Goal: Check status: Check status

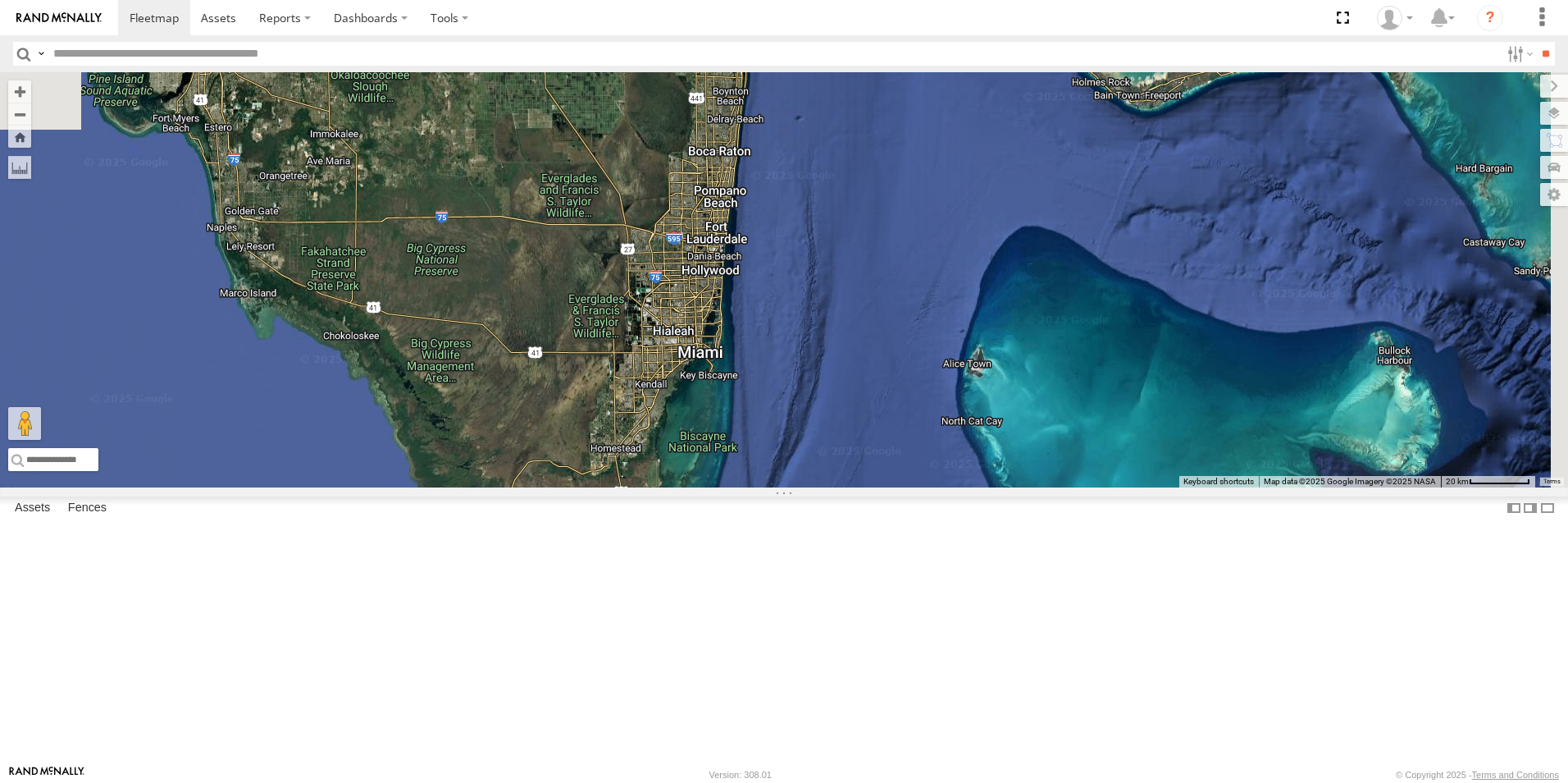
drag, startPoint x: 1105, startPoint y: 367, endPoint x: 900, endPoint y: 724, distance: 411.7
click at [901, 487] on div at bounding box center [784, 280] width 1568 height 415
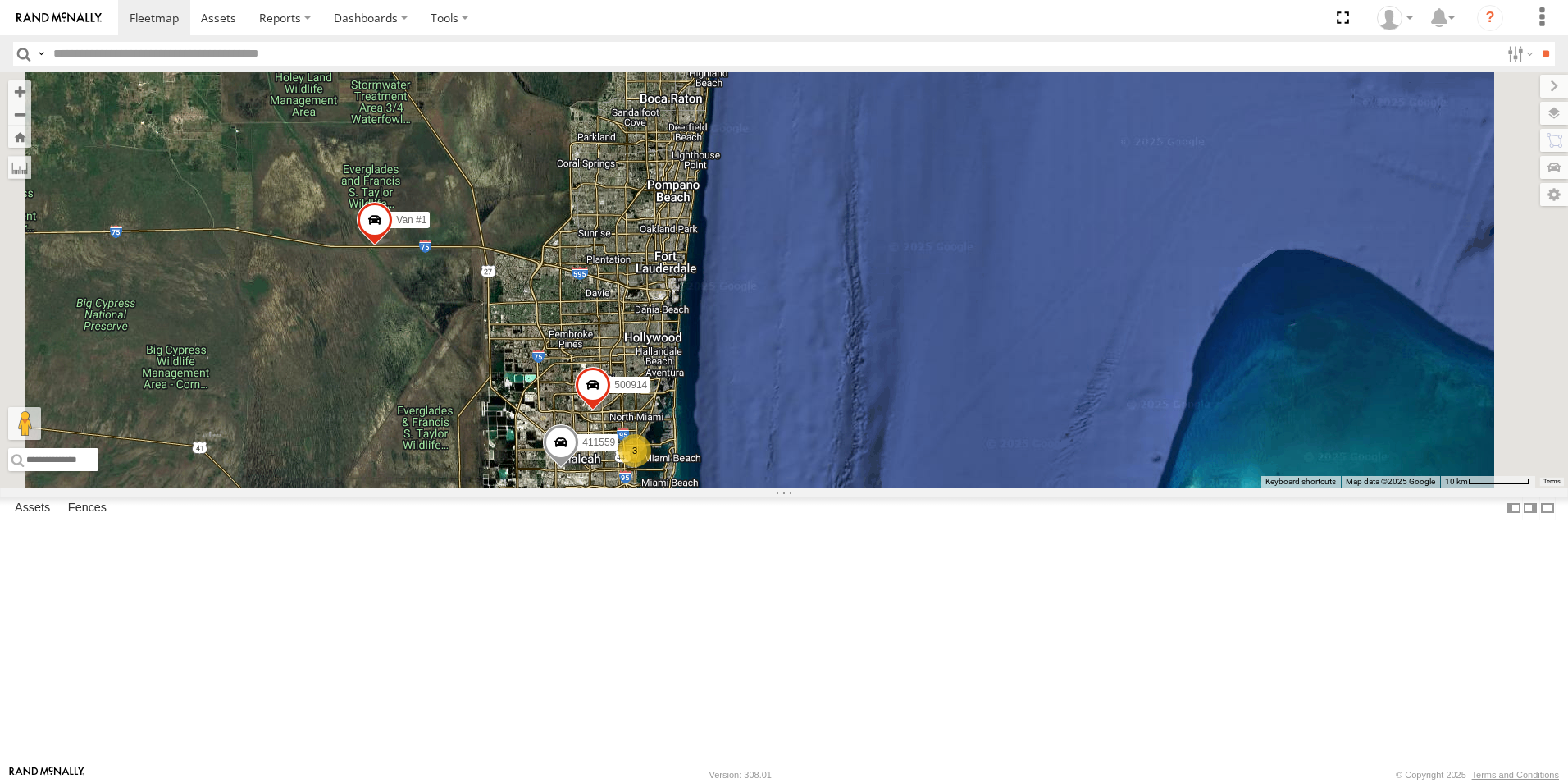
drag, startPoint x: 951, startPoint y: 304, endPoint x: 950, endPoint y: 364, distance: 60.0
click at [950, 368] on div "Van #1 411559 411558 411560 3 500914" at bounding box center [784, 280] width 1568 height 415
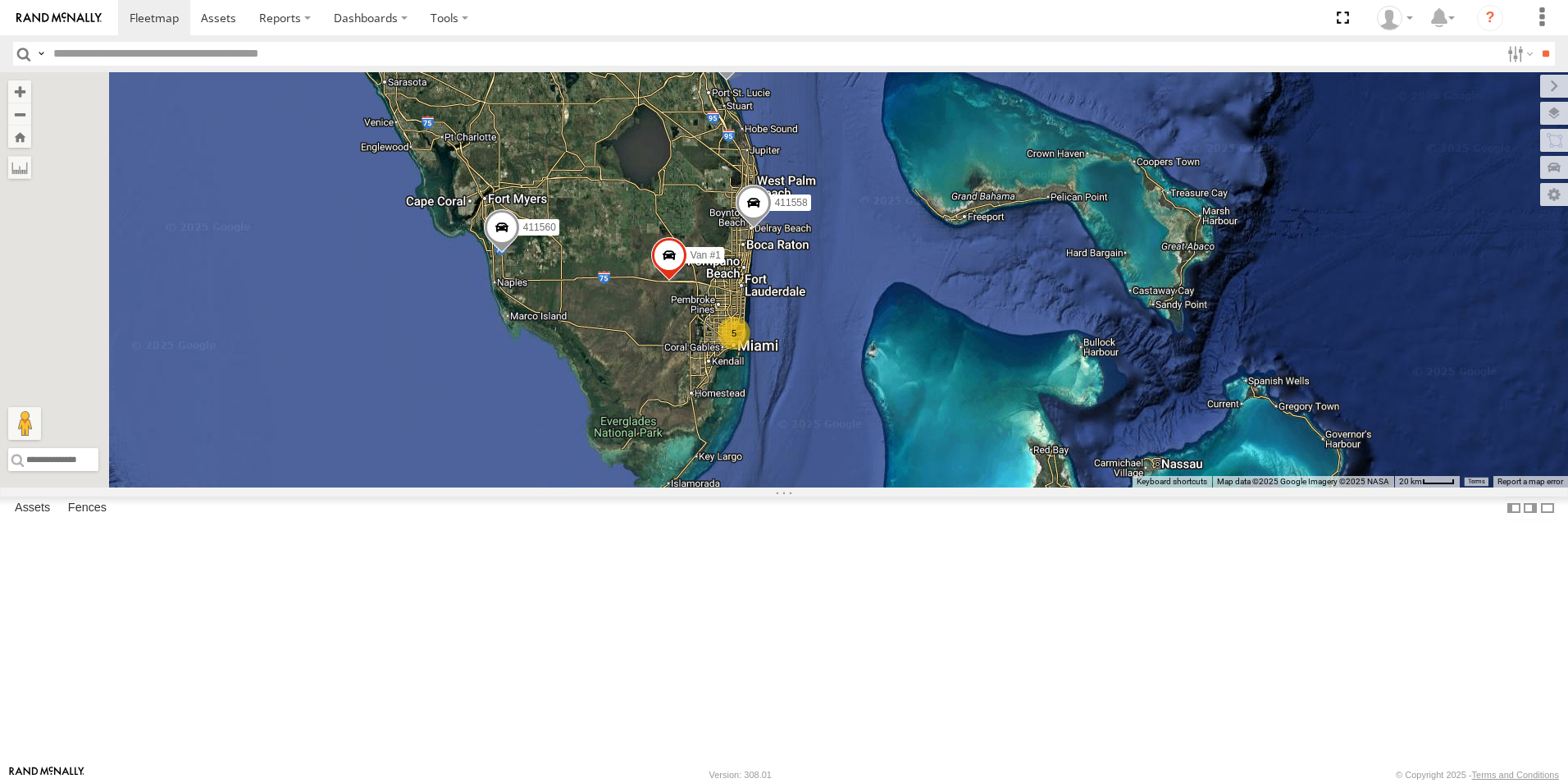
drag, startPoint x: 1059, startPoint y: 205, endPoint x: 1059, endPoint y: 311, distance: 106.0
click at [1063, 317] on div "Van #1 411558 411560 5 554628" at bounding box center [784, 280] width 1568 height 415
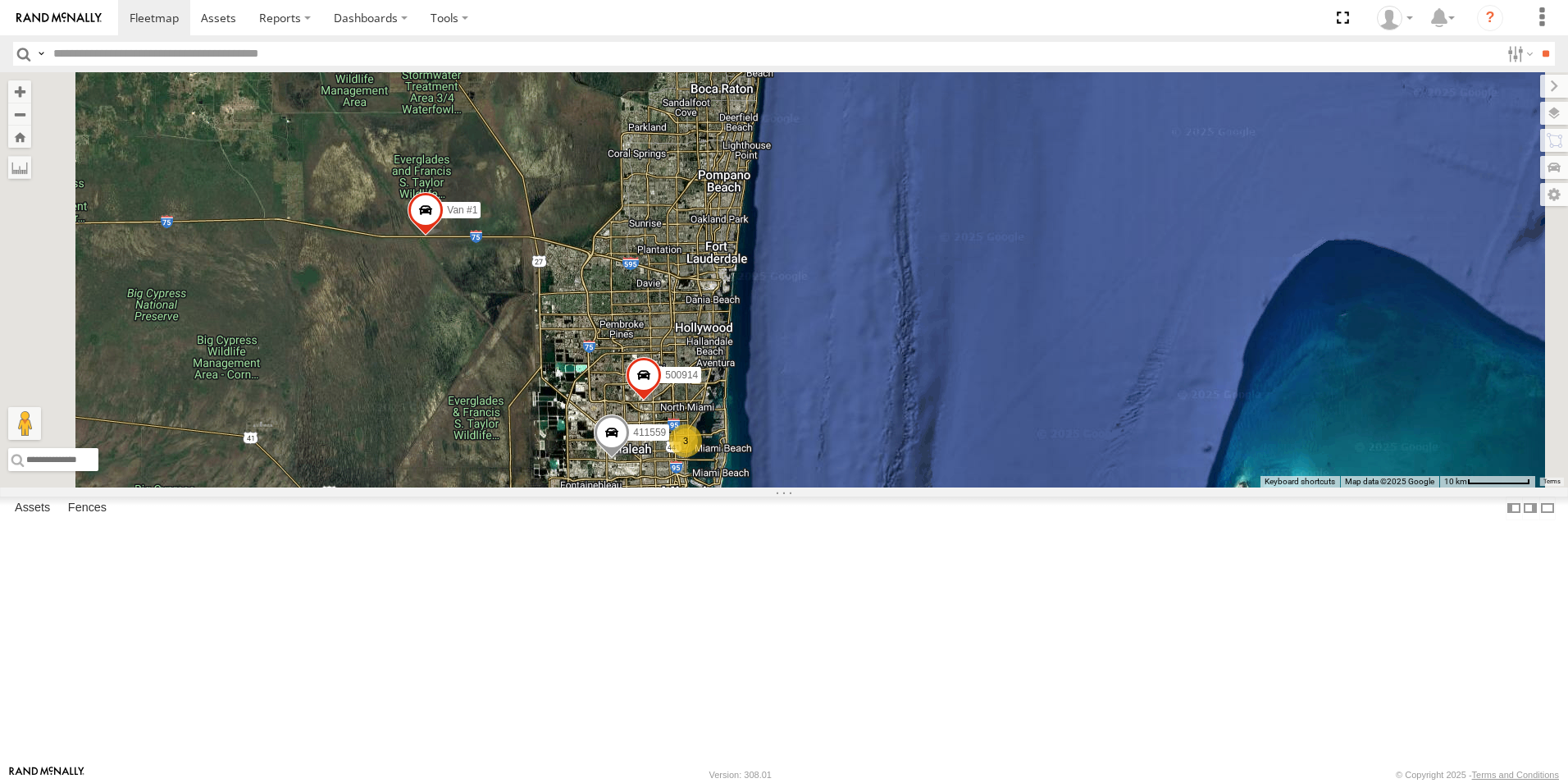
drag, startPoint x: 911, startPoint y: 470, endPoint x: 849, endPoint y: 315, distance: 166.9
click at [849, 315] on div "Van #1 411558 411560 554628 411559 3 500914" at bounding box center [784, 280] width 1568 height 415
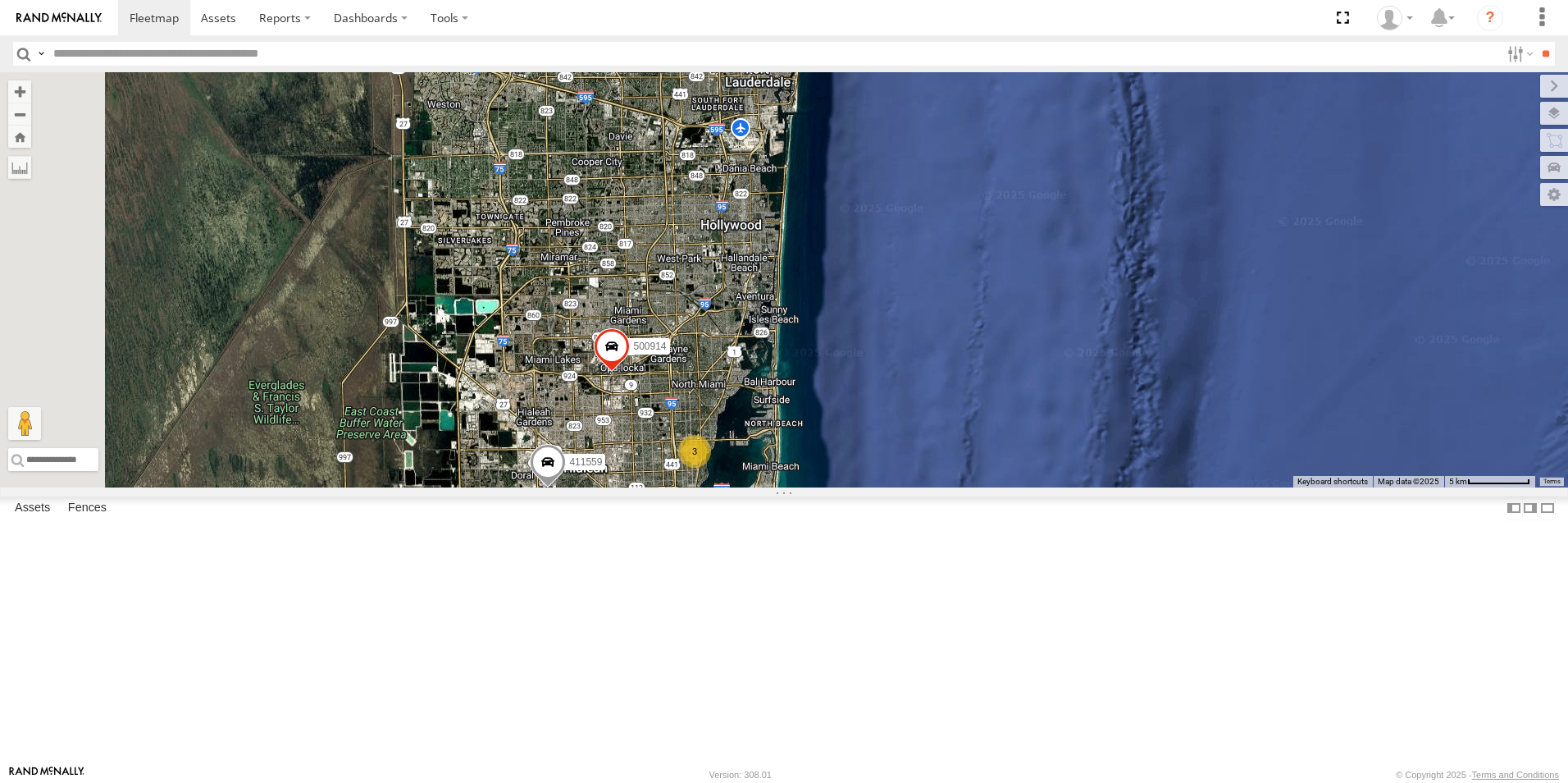
drag, startPoint x: 861, startPoint y: 452, endPoint x: 853, endPoint y: 353, distance: 99.3
click at [858, 352] on div "Van #1 411558 411560 554628 411559 500914 3" at bounding box center [784, 280] width 1568 height 415
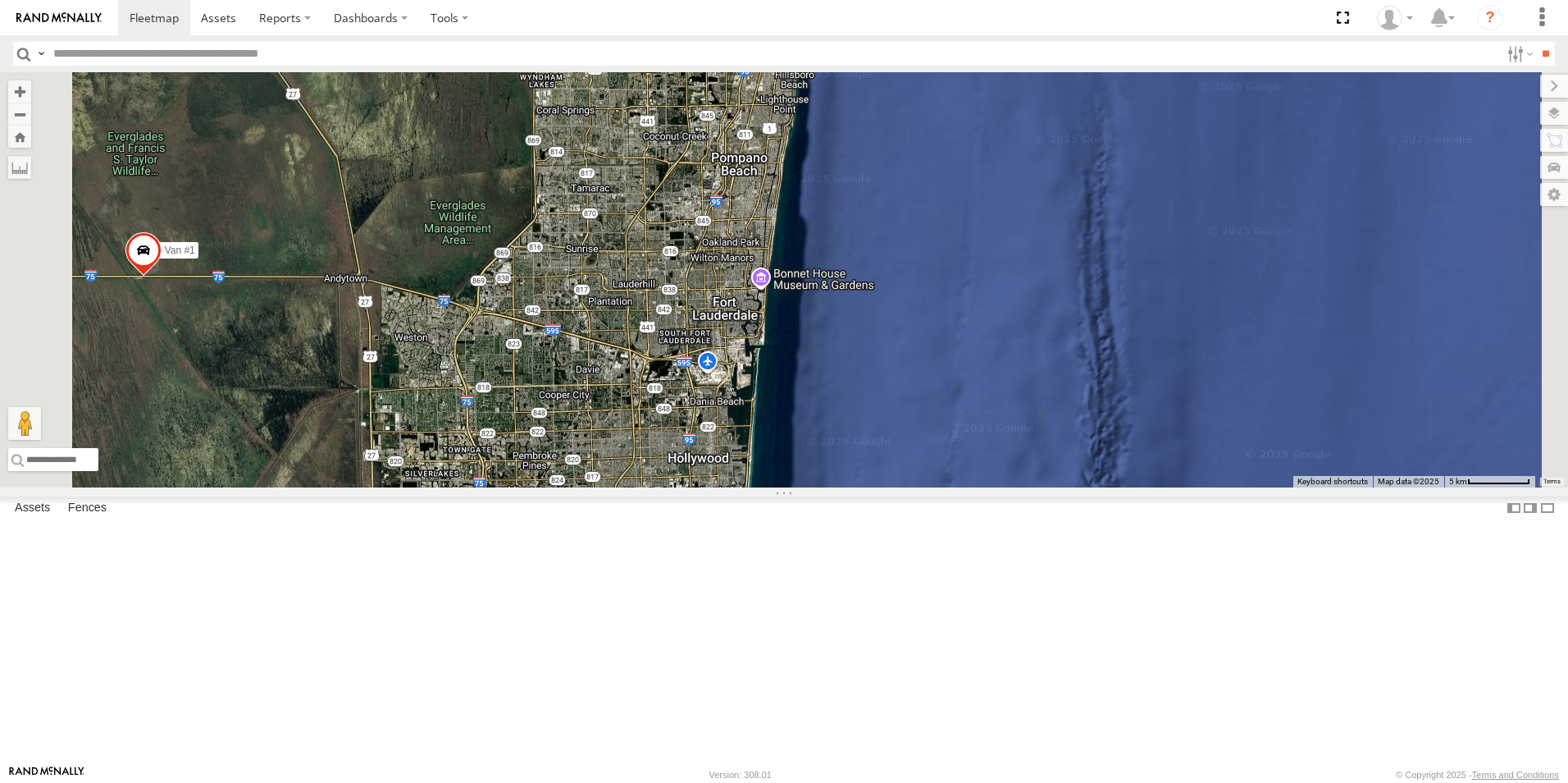
drag, startPoint x: 978, startPoint y: 335, endPoint x: 926, endPoint y: 561, distance: 231.9
click at [926, 487] on div "Van #1 411558 411560 554628 411559 500914 3" at bounding box center [784, 280] width 1568 height 415
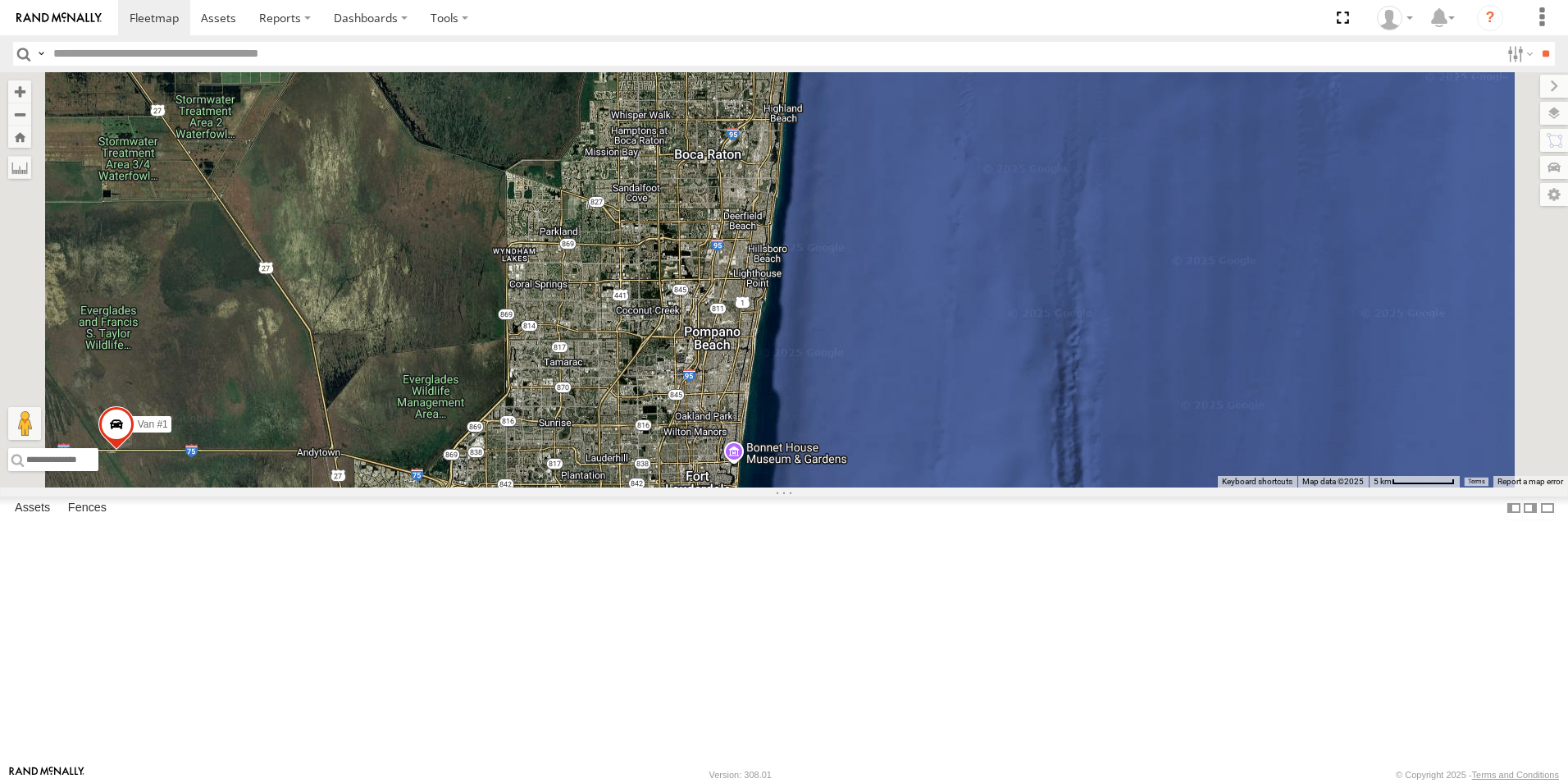
drag, startPoint x: 938, startPoint y: 506, endPoint x: 949, endPoint y: 465, distance: 42.4
click at [938, 487] on div "Van #1 411558 411560 554628 411559 500914 3" at bounding box center [784, 280] width 1568 height 415
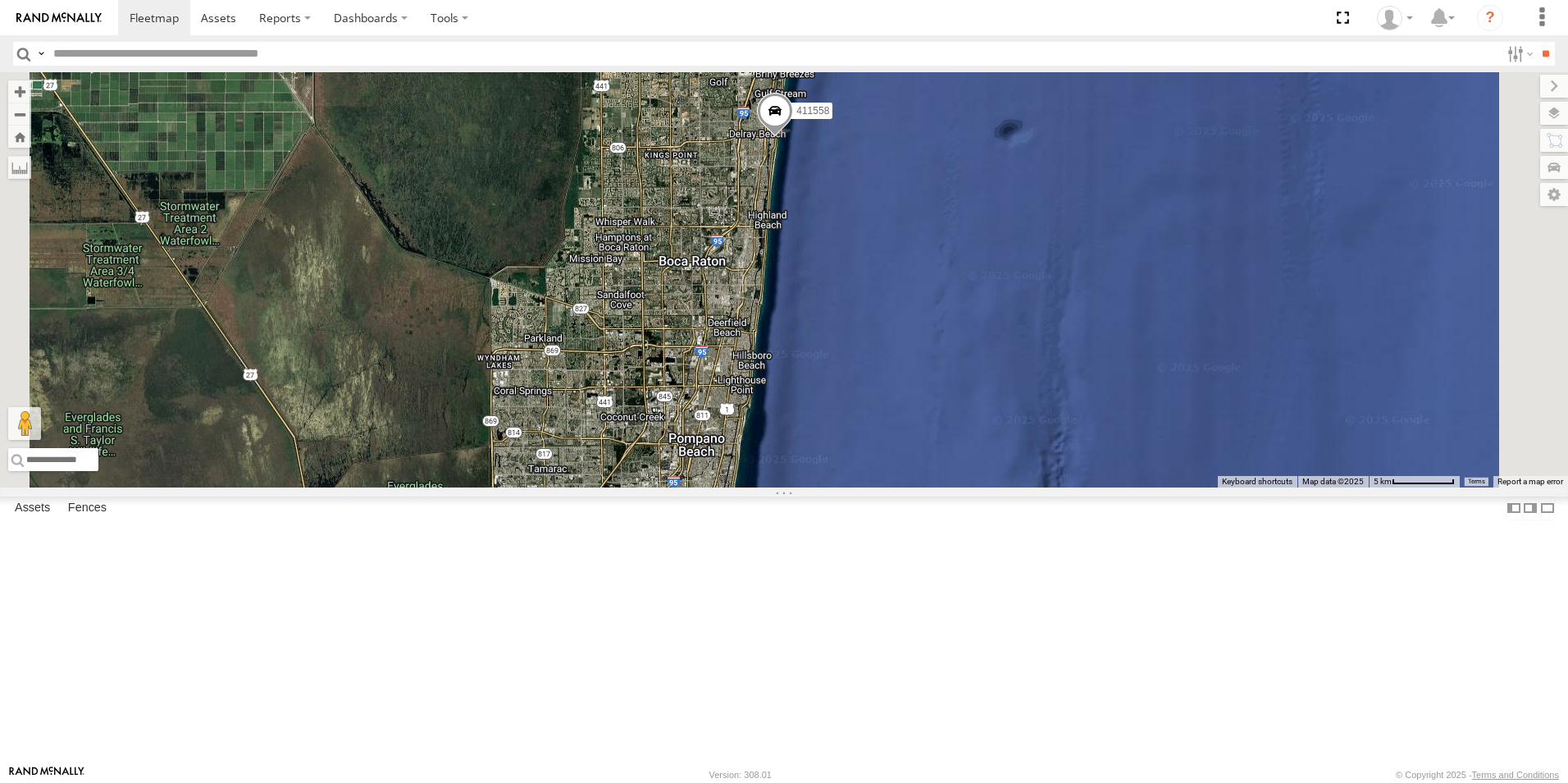
drag, startPoint x: 959, startPoint y: 354, endPoint x: 936, endPoint y: 439, distance: 88.1
click at [938, 444] on div "Van #1 411558 411560 554628 411559 500914 3" at bounding box center [784, 280] width 1568 height 415
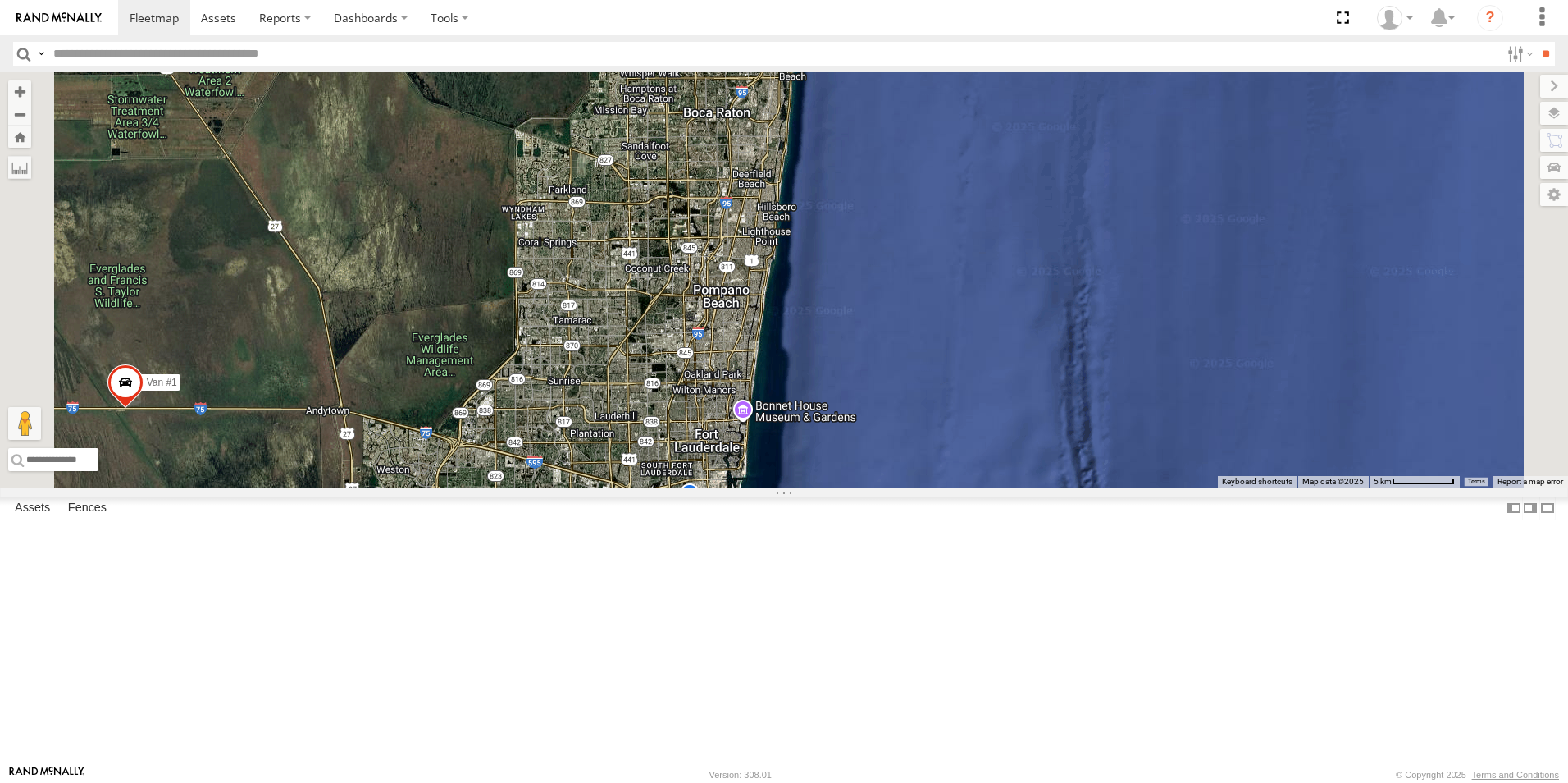
drag, startPoint x: 935, startPoint y: 449, endPoint x: 965, endPoint y: 299, distance: 153.0
click at [965, 299] on div "Van #1 411558 411560 554628 411559 500914 3" at bounding box center [784, 280] width 1568 height 415
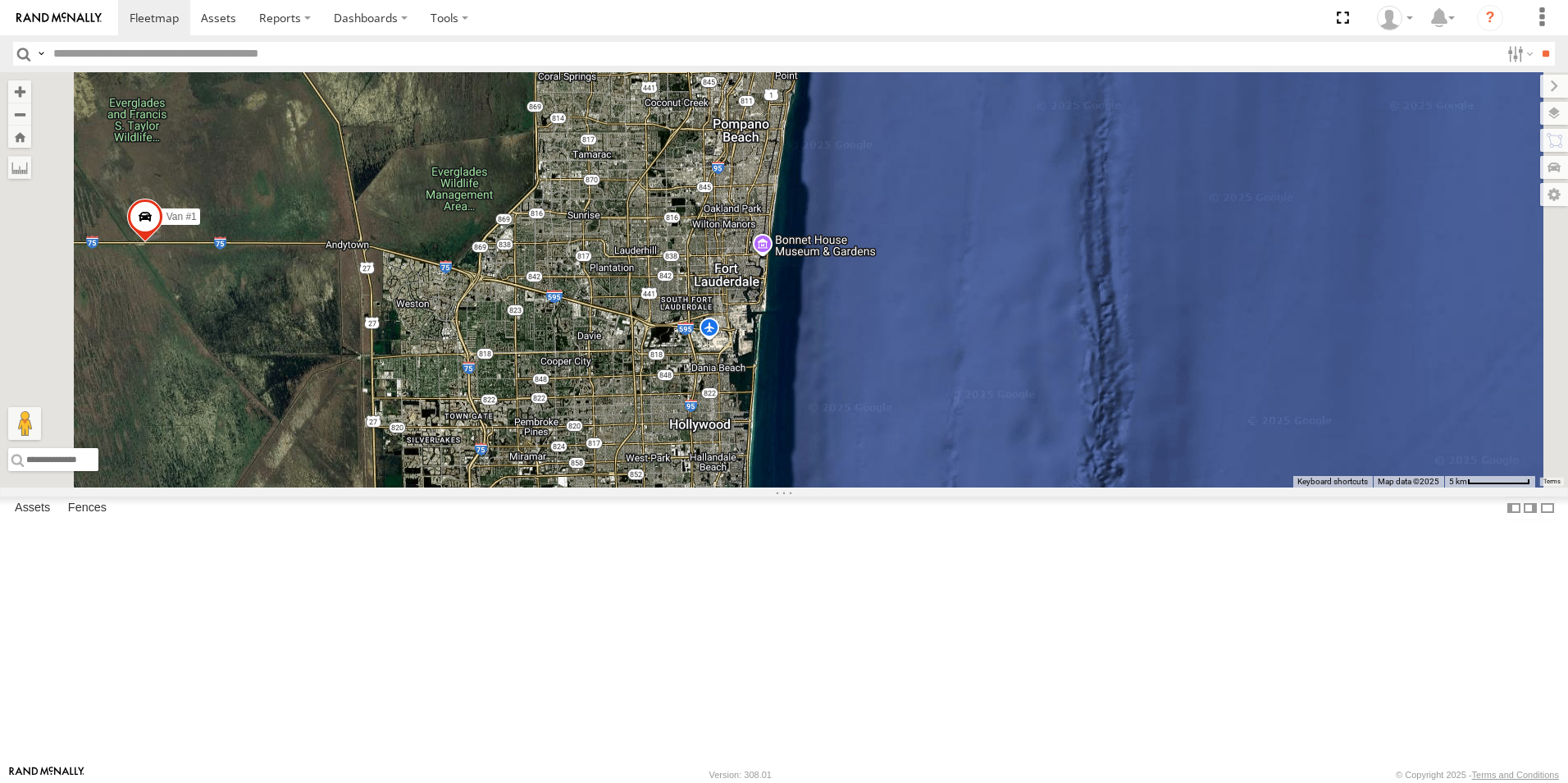
drag, startPoint x: 934, startPoint y: 481, endPoint x: 917, endPoint y: 349, distance: 133.1
click at [953, 315] on div "Van #1 411558 411560 554628 411559 500914 3" at bounding box center [784, 280] width 1568 height 415
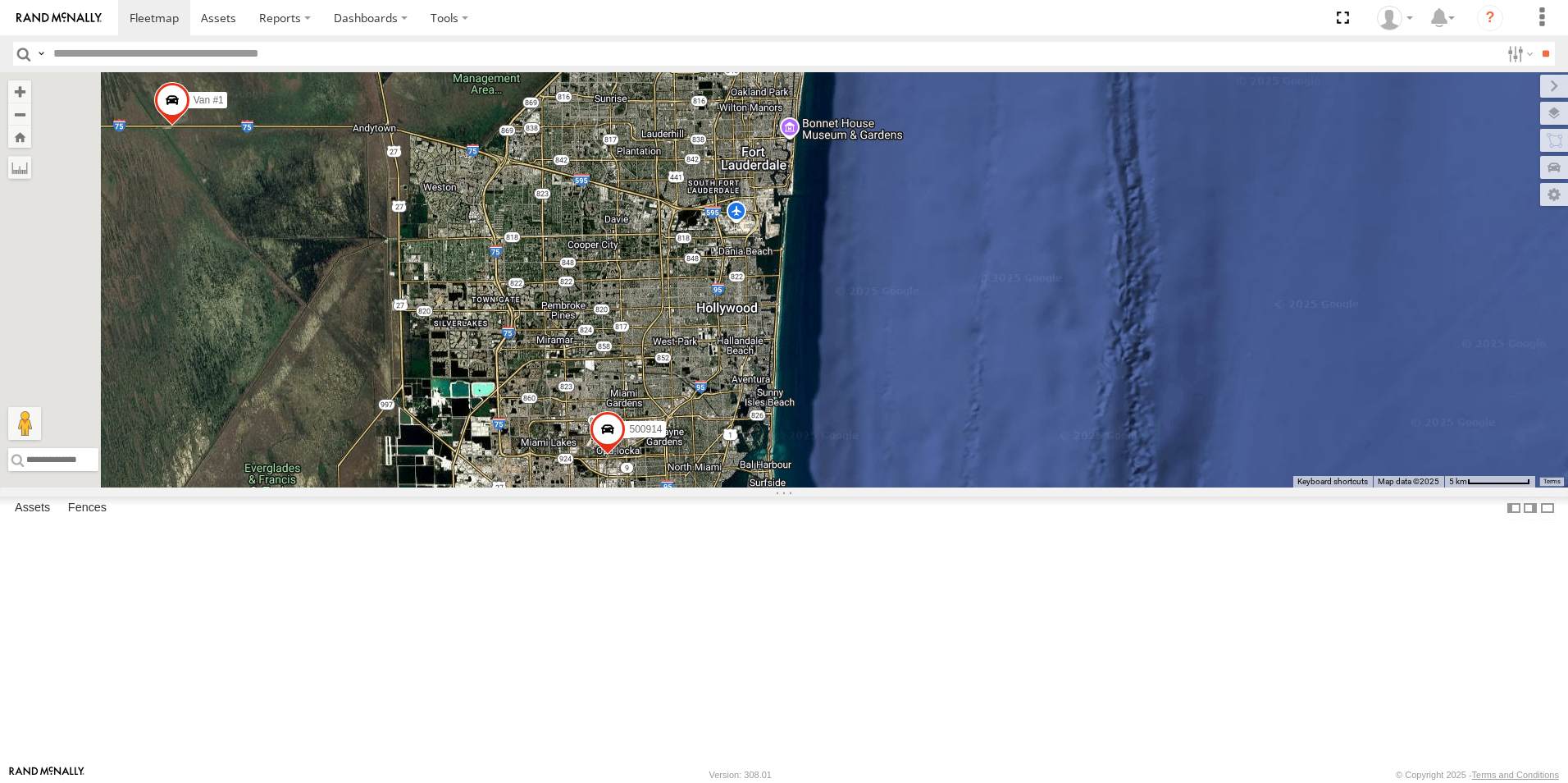
drag, startPoint x: 996, startPoint y: 461, endPoint x: 989, endPoint y: 362, distance: 99.2
click at [1019, 353] on div "Van #1 411558 411560 554628 411559 500914 3" at bounding box center [784, 280] width 1568 height 415
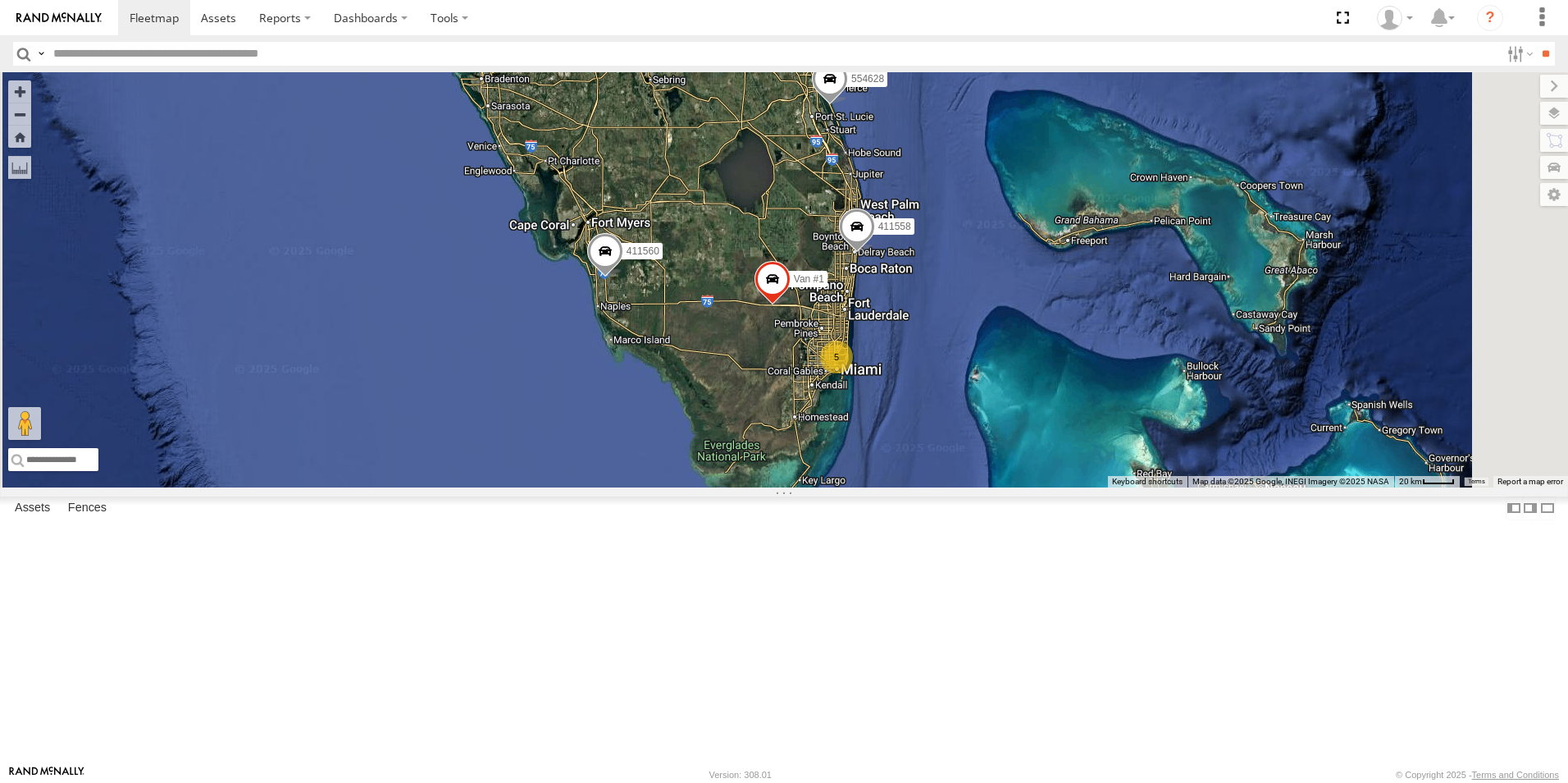
drag, startPoint x: 1105, startPoint y: 235, endPoint x: 1101, endPoint y: 388, distance: 153.1
click at [1101, 391] on div "Van #1 411558 411560 554628 5" at bounding box center [784, 280] width 1568 height 415
